Goal: Information Seeking & Learning: Compare options

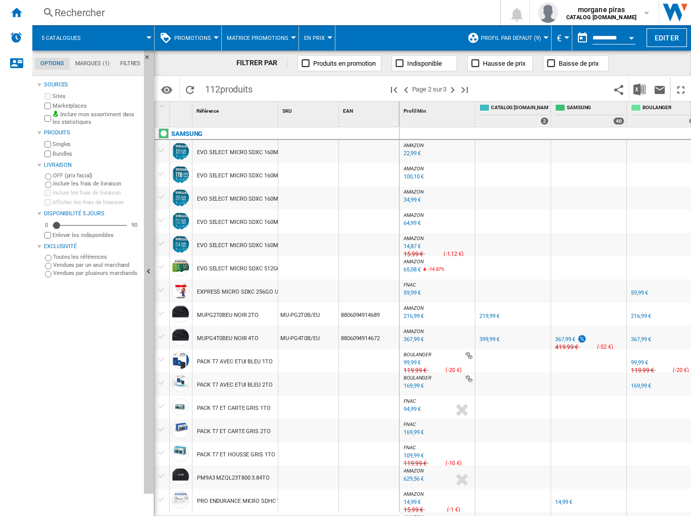
scroll to position [606, 133]
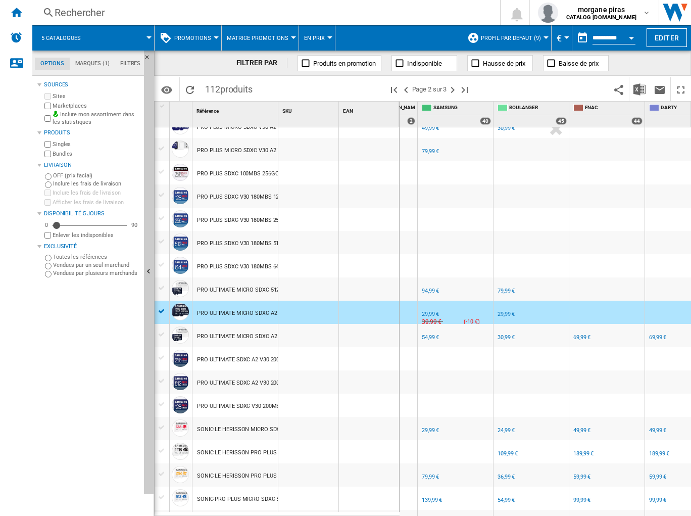
click at [472, 338] on div "FR SAMSUNG -1.0 % 54,99 € % N/A NaN € ( 54,99 € ) SAMSUNG : FR SAMSUNG" at bounding box center [455, 337] width 71 height 23
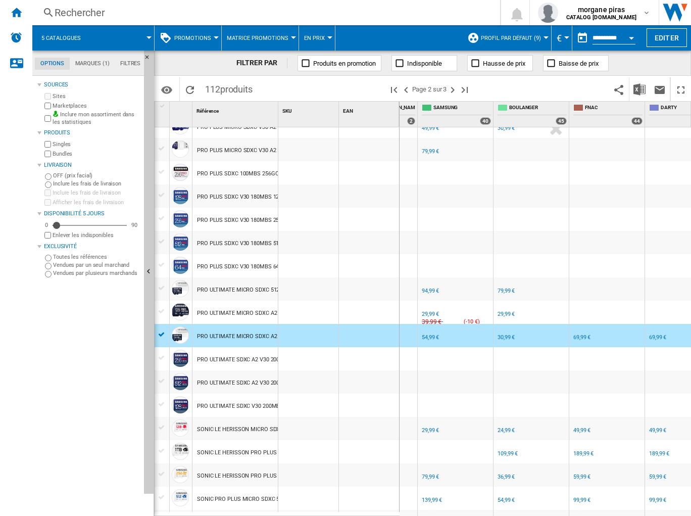
click at [429, 339] on div "54,99 €" at bounding box center [430, 337] width 17 height 7
click at [505, 335] on div "30,99 €" at bounding box center [505, 337] width 17 height 7
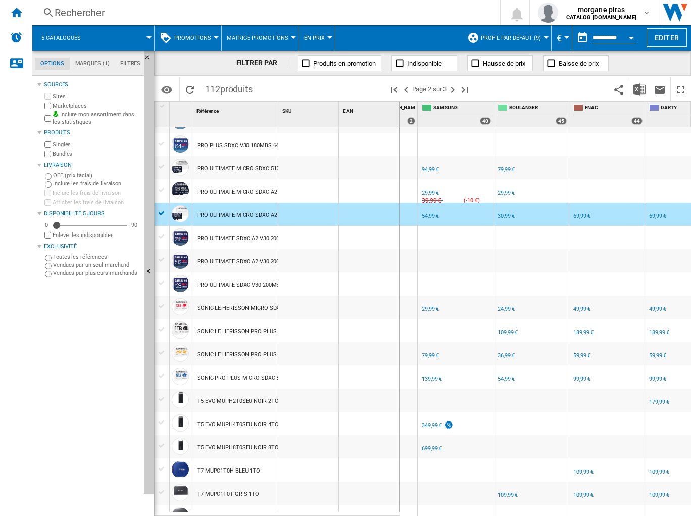
click at [465, 308] on div "FR SAMSUNG -1.0 % 29,99 € % N/A NaN € ( 29,99 € ) SAMSUNG : FR SAMSUNG" at bounding box center [455, 309] width 71 height 23
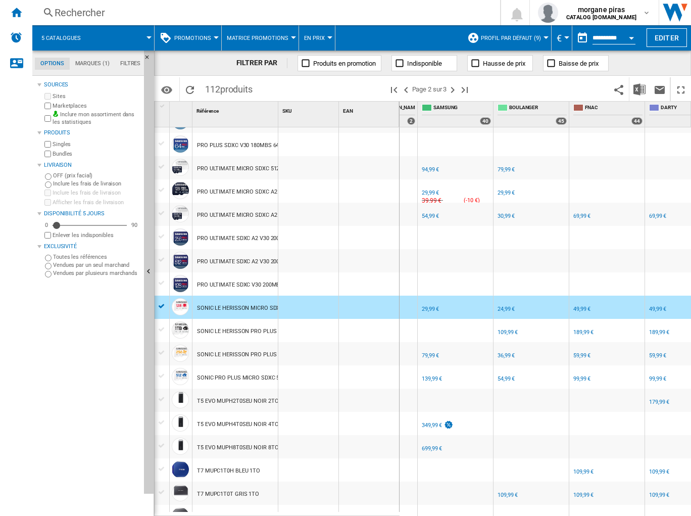
click at [427, 309] on div "29,99 €" at bounding box center [430, 309] width 17 height 7
click at [453, 363] on div "FR SAMSUNG -1.0 % 79,99 € % N/A NaN € ( 79,99 € ) SAMSUNG : FR SAMSUNG" at bounding box center [455, 355] width 71 height 23
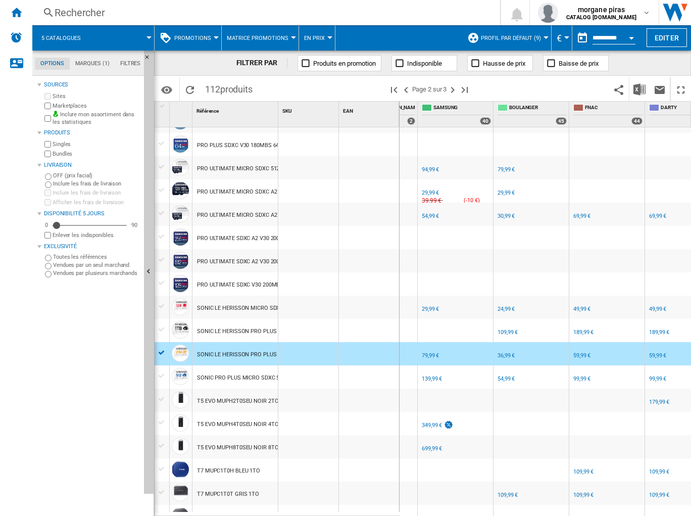
click at [432, 357] on div "79,99 €" at bounding box center [430, 355] width 17 height 7
click at [503, 354] on div "36,99 €" at bounding box center [505, 355] width 17 height 7
click at [457, 370] on div "FR SAMSUNG" at bounding box center [455, 371] width 71 height 6
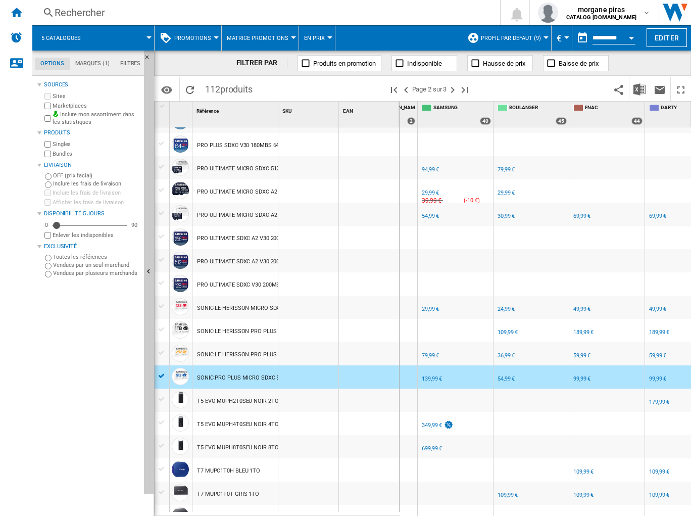
click at [426, 377] on div "139,99 €" at bounding box center [432, 378] width 20 height 7
click at [503, 377] on div "54,99 €" at bounding box center [505, 378] width 17 height 7
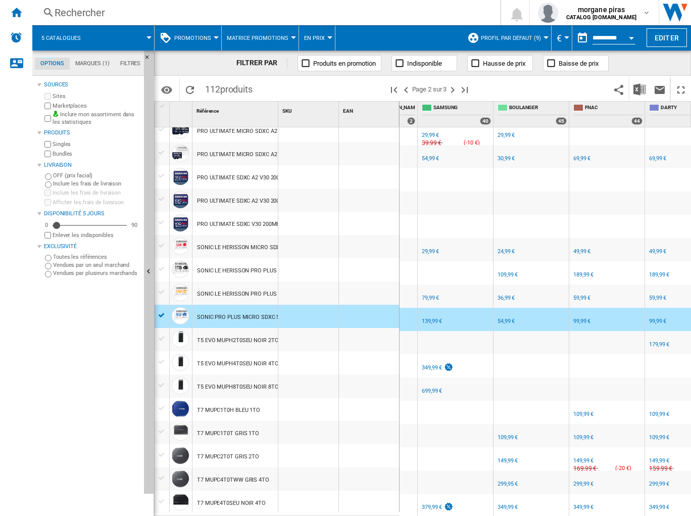
scroll to position [790, 0]
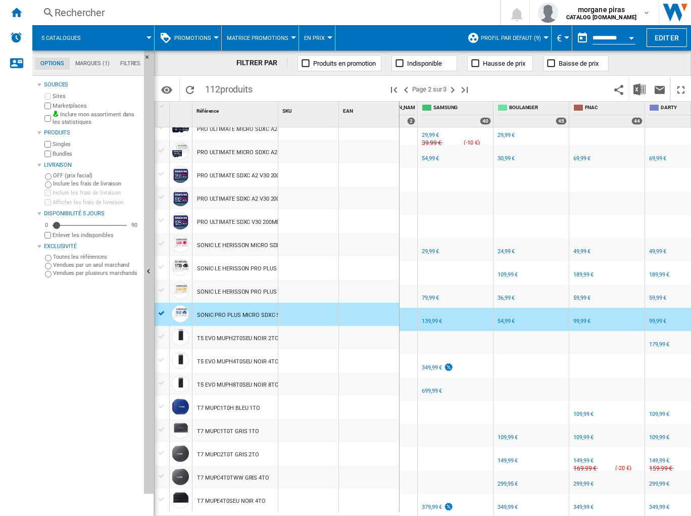
click at [484, 426] on div at bounding box center [455, 435] width 75 height 23
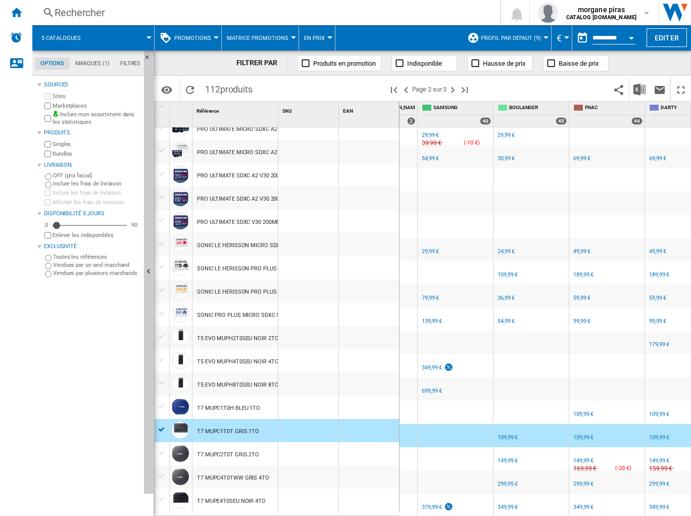
drag, startPoint x: 485, startPoint y: 504, endPoint x: 465, endPoint y: 506, distance: 20.4
click at [485, 503] on div "FR SAMSUNG -1.0 % 379,99 € % N/A NaN € ( 379,99 € ) SAMSUNG : FR SAMSUNG" at bounding box center [455, 507] width 71 height 23
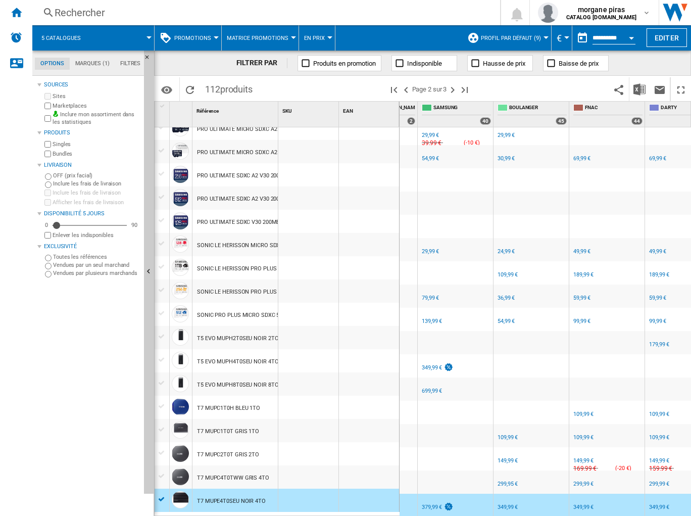
click at [432, 504] on div "379,99 €" at bounding box center [432, 507] width 20 height 7
click at [507, 504] on div "349,99 €" at bounding box center [507, 507] width 20 height 7
click at [457, 88] on ng-md-icon "Page suivante" at bounding box center [452, 90] width 12 height 12
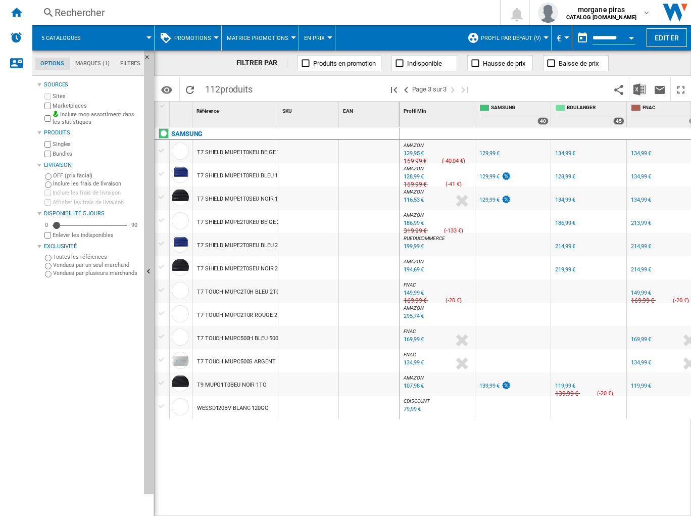
click at [525, 227] on div at bounding box center [512, 221] width 75 height 23
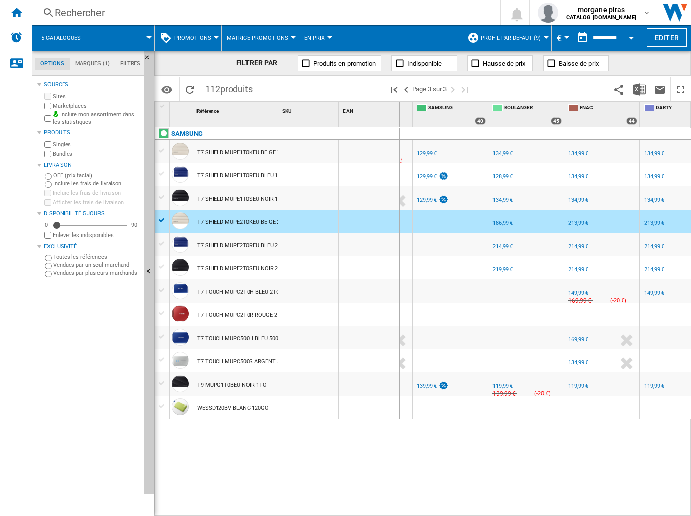
scroll to position [0, 75]
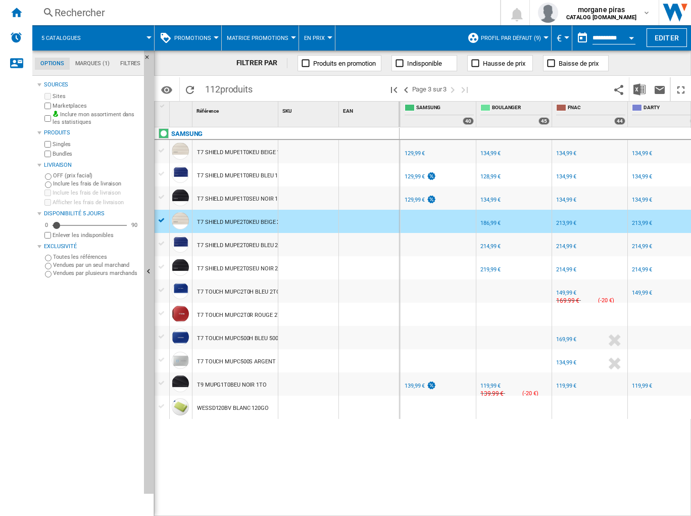
click at [411, 153] on div "129,99 €" at bounding box center [415, 153] width 20 height 7
click at [535, 152] on div "FR [PERSON_NAME] -1.0 % 134,99 € % N/A NaN € ( 134,99 € ) [PERSON_NAME] : FR [P…" at bounding box center [513, 153] width 71 height 23
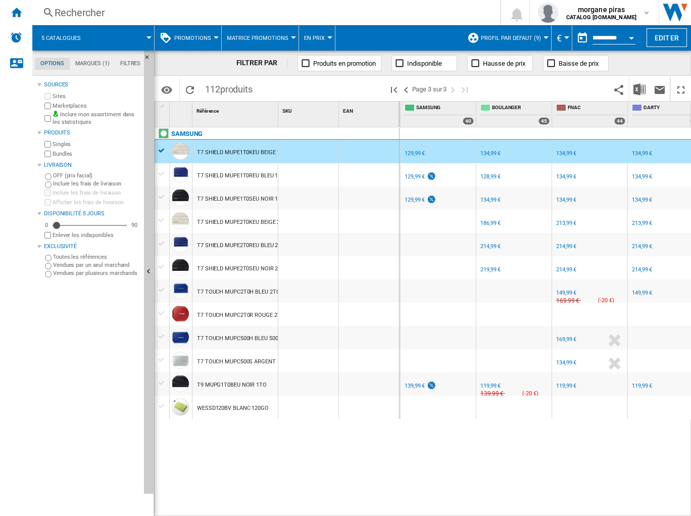
click at [492, 151] on div "134,99 €" at bounding box center [490, 153] width 20 height 7
click at [472, 174] on div "FR SAMSUNG -1.0 % 129,99 € % N/A NaN € ( 129,99 € ) SAMSUNG : FR SAMSUNG" at bounding box center [438, 177] width 71 height 23
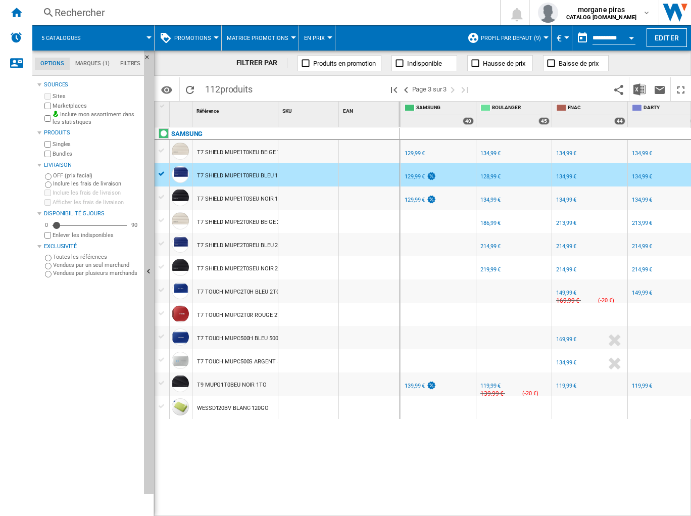
click at [414, 174] on div "129,99 €" at bounding box center [415, 176] width 20 height 7
click at [456, 200] on div "FR SAMSUNG -1.0 % 129,99 € % N/A NaN € ( 129,99 € ) SAMSUNG : FR SAMSUNG" at bounding box center [438, 200] width 71 height 23
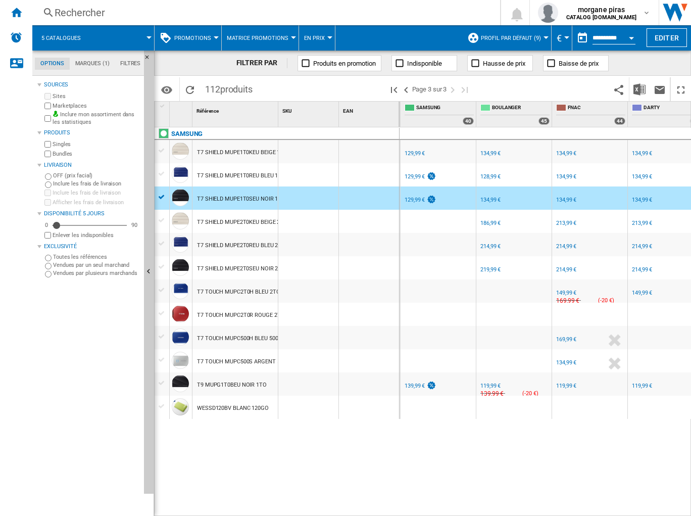
click at [410, 198] on div "129,99 €" at bounding box center [415, 199] width 20 height 7
click at [494, 199] on div "134,99 €" at bounding box center [490, 199] width 20 height 7
click at [453, 390] on div "FR SAMSUNG -1.0 % 139,99 € % N/A NaN € ( 139,99 € ) SAMSUNG : FR SAMSUNG" at bounding box center [438, 386] width 71 height 23
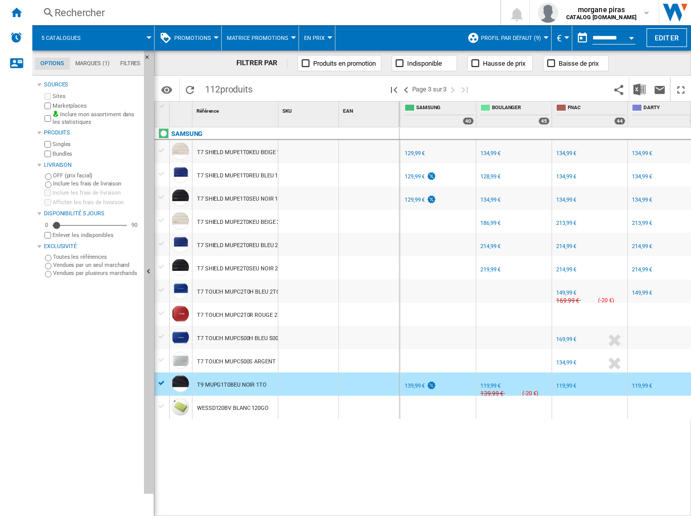
click at [418, 383] on div "139,99 €" at bounding box center [415, 385] width 20 height 7
click at [490, 387] on div "119,99 €" at bounding box center [490, 385] width 20 height 7
click at [569, 383] on div "119,99 €" at bounding box center [566, 385] width 20 height 7
click at [401, 434] on div "AMAZON : FR AMAZON -1.0 % 129,95 € % N/A 169,99 € ( -40,04 € ) AMAZON : FR AMAZ…" at bounding box center [545, 321] width 292 height 389
click at [339, 273] on div at bounding box center [369, 267] width 60 height 23
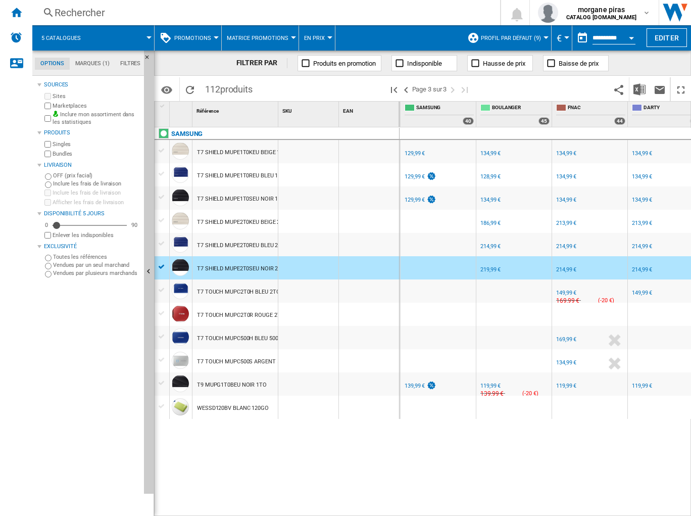
click at [355, 204] on div at bounding box center [369, 197] width 60 height 23
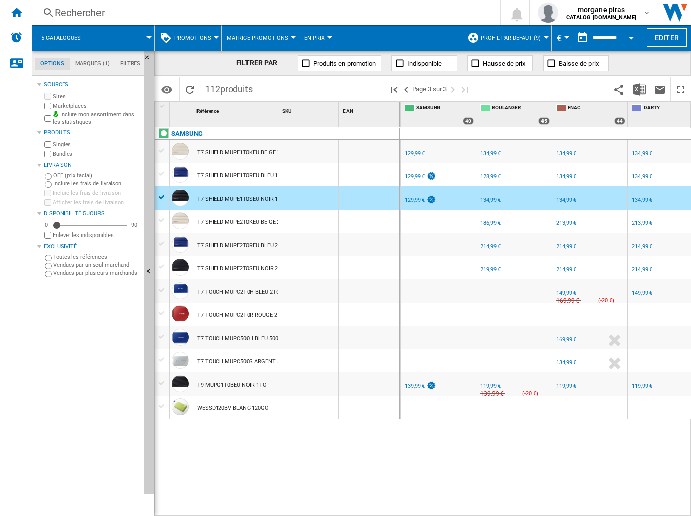
click at [447, 250] on div at bounding box center [437, 244] width 75 height 23
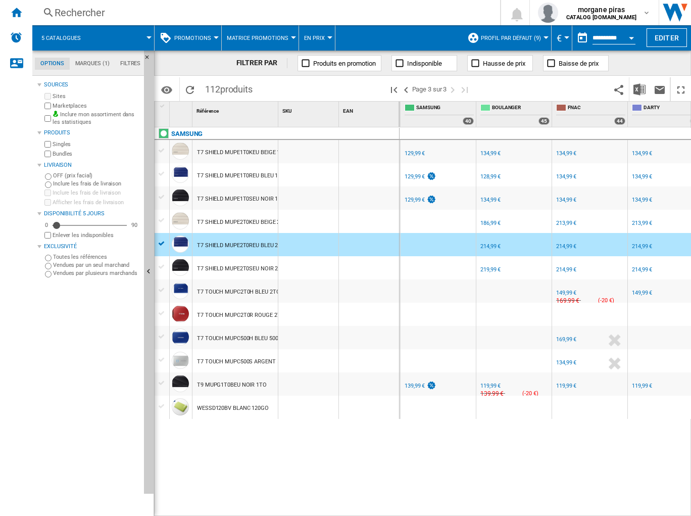
click at [453, 298] on div at bounding box center [437, 290] width 75 height 23
